Goal: Information Seeking & Learning: Learn about a topic

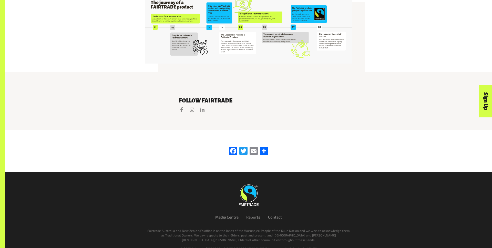
scroll to position [1082, 0]
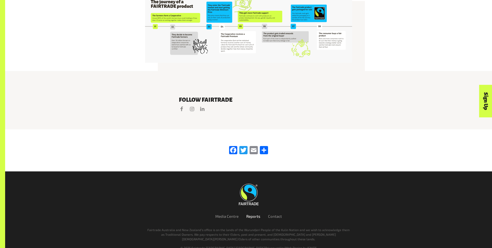
click at [256, 214] on link "Reports" at bounding box center [253, 216] width 14 height 5
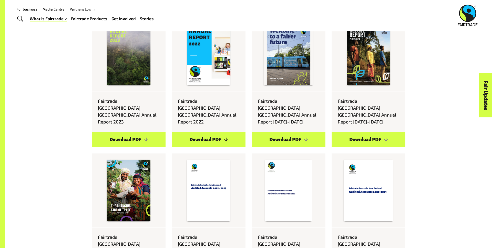
scroll to position [1872, 0]
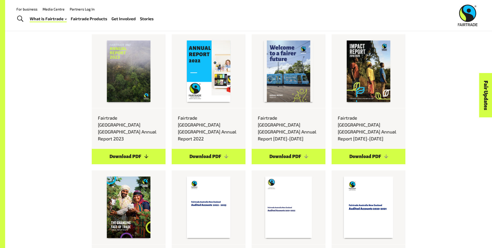
click at [131, 149] on link "Download PDF" at bounding box center [129, 156] width 74 height 15
click at [142, 149] on link "Download PDF" at bounding box center [129, 156] width 74 height 15
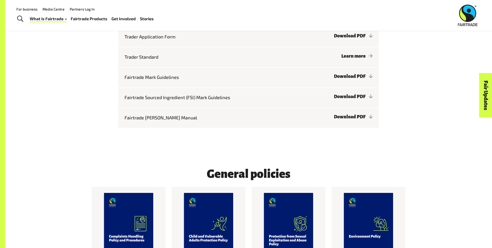
scroll to position [1138, 0]
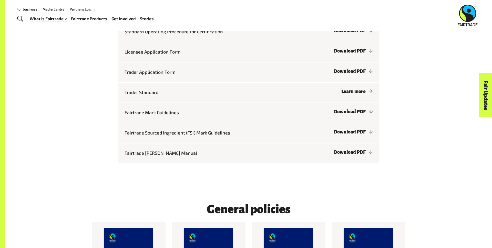
click at [466, 16] on img at bounding box center [468, 16] width 20 height 22
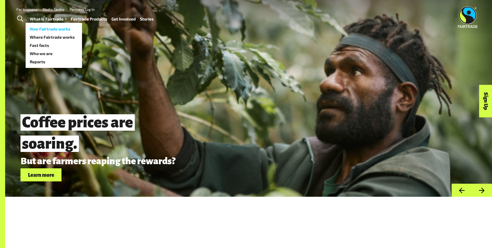
click at [44, 28] on link "How Fairtrade works" at bounding box center [54, 29] width 56 height 8
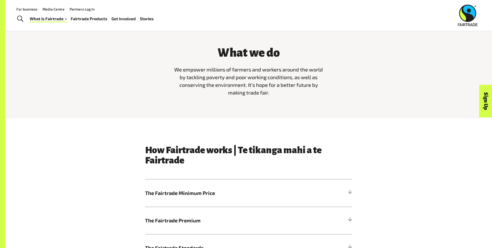
scroll to position [187, 0]
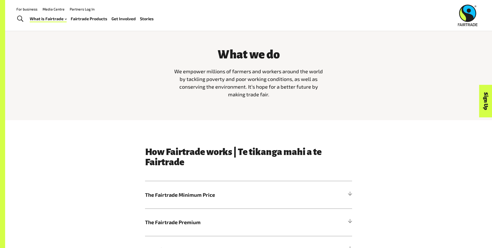
drag, startPoint x: 283, startPoint y: 95, endPoint x: 176, endPoint y: 74, distance: 108.5
click at [176, 73] on p "We empower millions of farmers and workers around the world by tackling poverty…" at bounding box center [249, 82] width 154 height 31
copy span "We empower millions of farmers and workers around the world by tackling poverty…"
